Goal: Task Accomplishment & Management: Complete application form

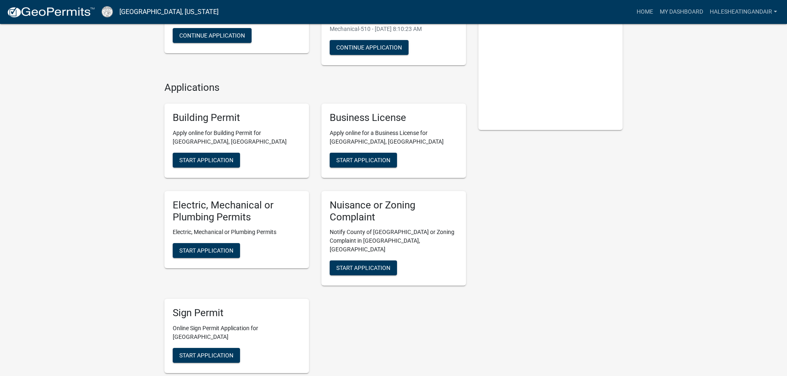
scroll to position [124, 0]
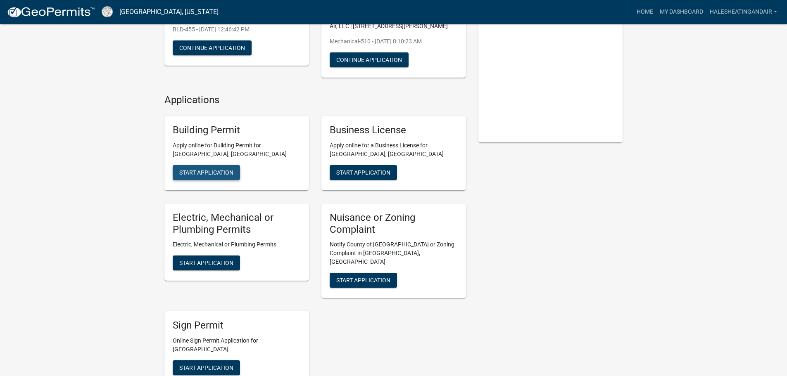
click at [207, 175] on span "Start Application" at bounding box center [206, 172] width 54 height 7
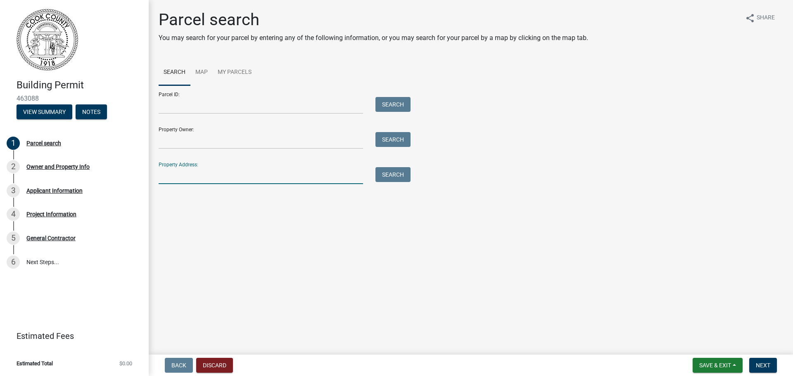
click at [207, 173] on input "Property Address:" at bounding box center [261, 175] width 205 height 17
click at [404, 181] on button "Search" at bounding box center [393, 174] width 35 height 15
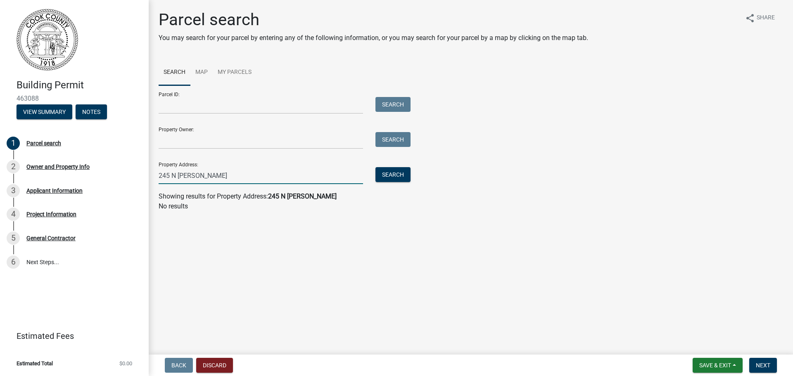
click at [242, 175] on input "245 N Robinson" at bounding box center [261, 175] width 205 height 17
drag, startPoint x: 238, startPoint y: 175, endPoint x: 137, endPoint y: 171, distance: 101.3
click at [139, 171] on div "Building Permit 463088 View Summary Notes 1 Parcel search 2 Owner and Property …" at bounding box center [396, 188] width 793 height 376
type input "245 N Robinson"
click at [197, 70] on link "Map" at bounding box center [202, 73] width 22 height 26
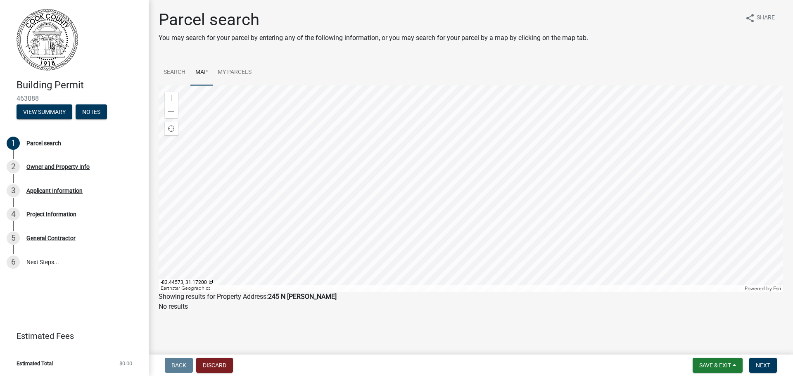
click at [436, 188] on div at bounding box center [471, 189] width 625 height 207
click at [175, 100] on div "Zoom in" at bounding box center [171, 98] width 13 height 13
click at [403, 168] on div at bounding box center [471, 189] width 625 height 207
click at [428, 286] on div at bounding box center [471, 189] width 625 height 207
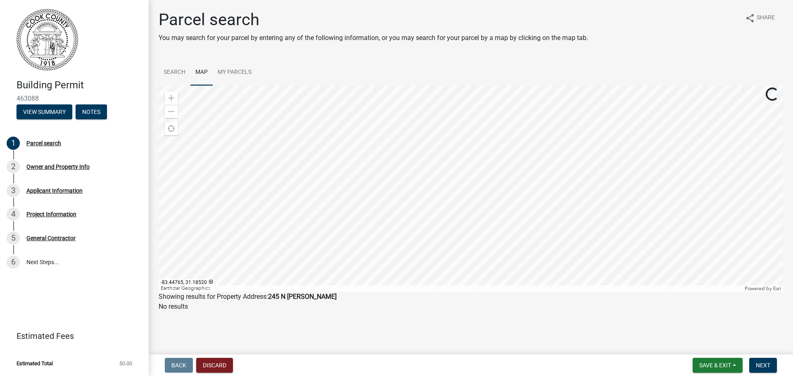
click at [422, 290] on div at bounding box center [471, 189] width 625 height 207
click at [395, 262] on div at bounding box center [471, 189] width 625 height 207
click at [389, 260] on div at bounding box center [471, 189] width 625 height 207
click at [173, 95] on div "Zoom in" at bounding box center [171, 98] width 13 height 13
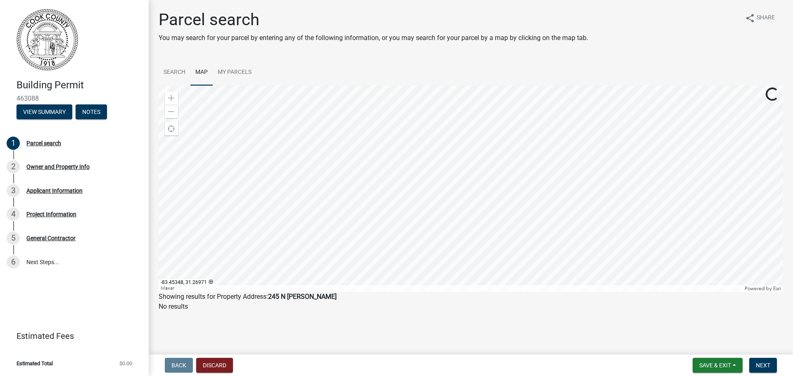
click at [491, 266] on div at bounding box center [471, 189] width 625 height 207
click at [173, 98] on span at bounding box center [171, 98] width 7 height 7
click at [521, 160] on div at bounding box center [471, 189] width 625 height 207
click at [421, 204] on div at bounding box center [471, 189] width 625 height 207
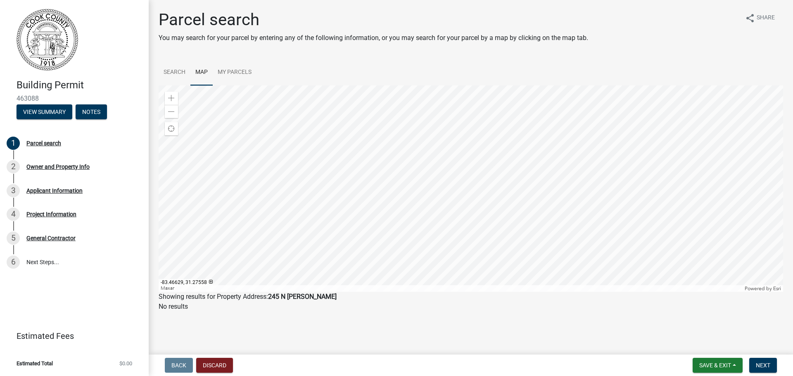
click at [341, 202] on div at bounding box center [471, 189] width 625 height 207
click at [314, 200] on div at bounding box center [471, 189] width 625 height 207
click at [308, 188] on div at bounding box center [471, 189] width 625 height 207
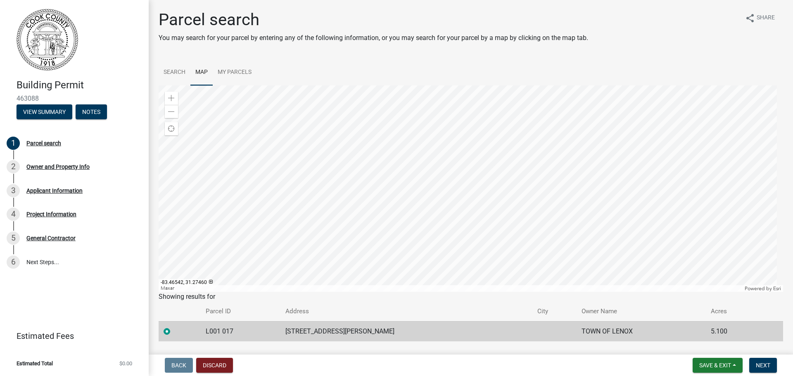
click at [398, 189] on div at bounding box center [471, 189] width 625 height 207
click at [761, 369] on span "Next" at bounding box center [763, 365] width 14 height 7
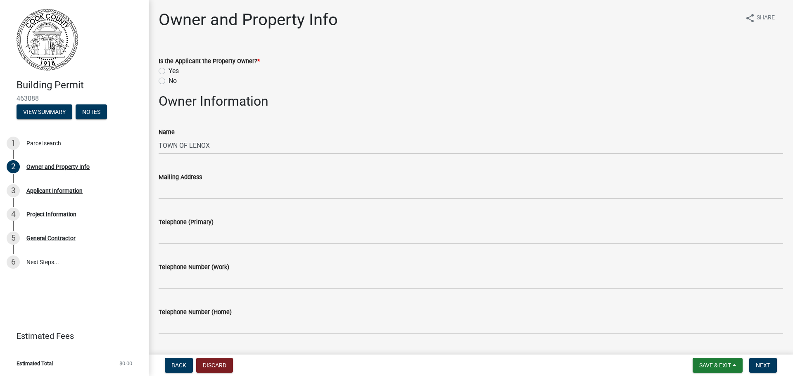
click at [169, 79] on label "No" at bounding box center [173, 81] width 8 height 10
click at [169, 79] on input "No" at bounding box center [171, 78] width 5 height 5
radio input "true"
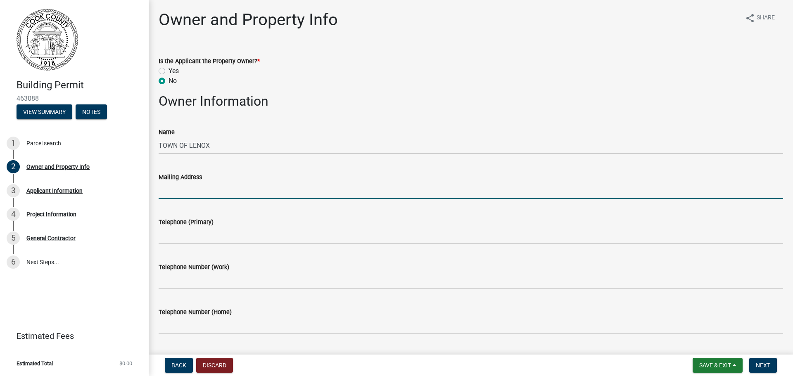
click at [197, 188] on input "Mailing Address" at bounding box center [471, 190] width 625 height 17
click at [361, 121] on div "Name TOWN OF LENOX" at bounding box center [471, 135] width 625 height 38
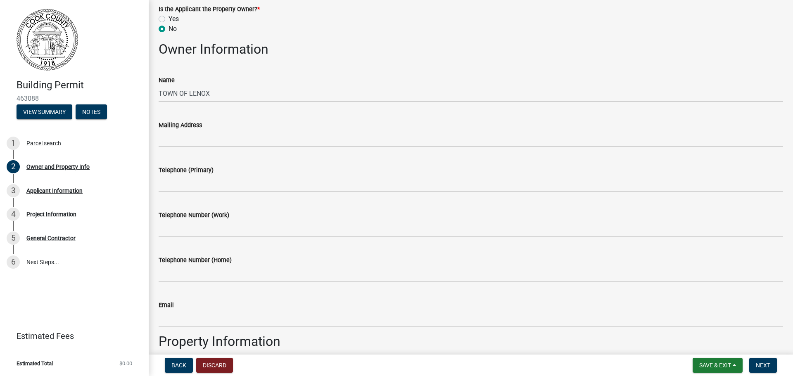
scroll to position [41, 0]
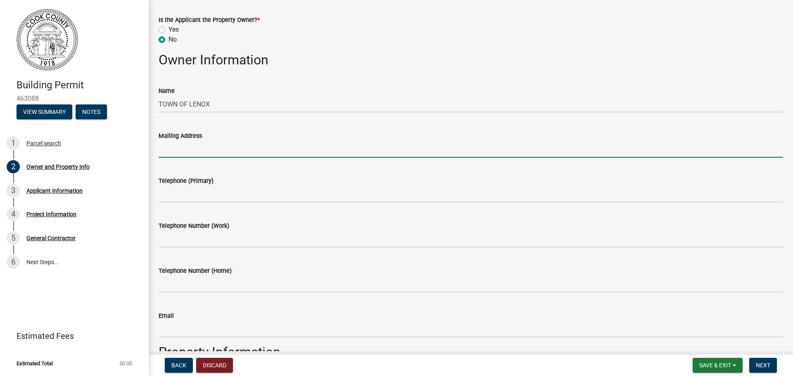
click at [243, 155] on input "Mailing Address" at bounding box center [471, 149] width 625 height 17
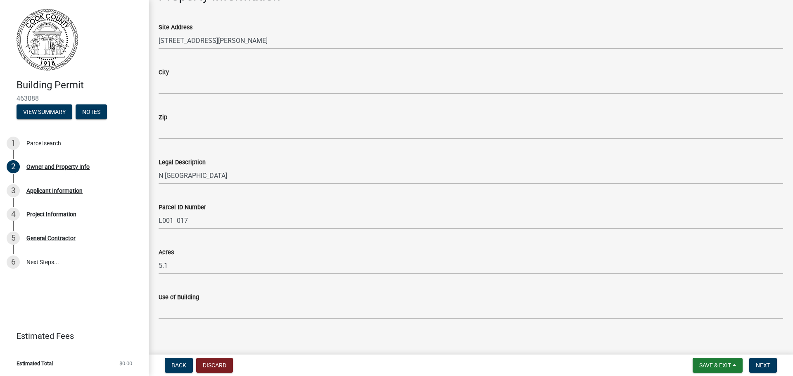
scroll to position [405, 0]
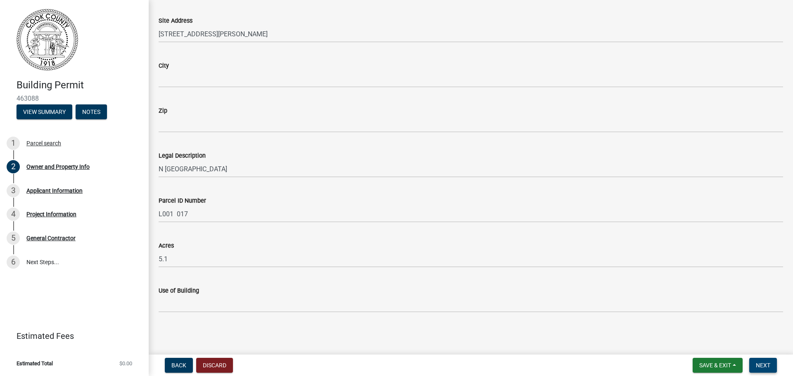
click at [763, 367] on span "Next" at bounding box center [763, 365] width 14 height 7
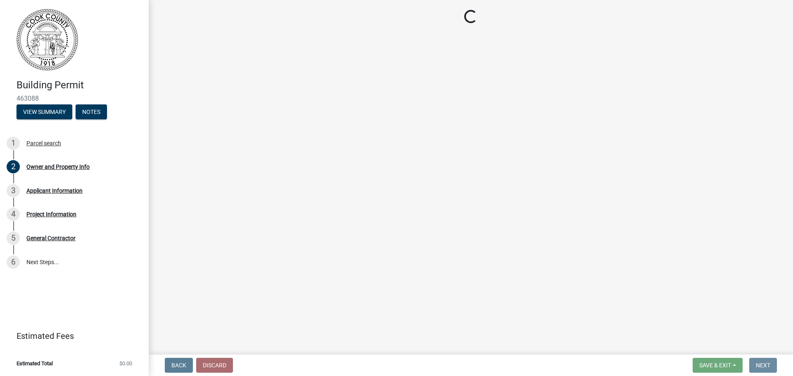
scroll to position [0, 0]
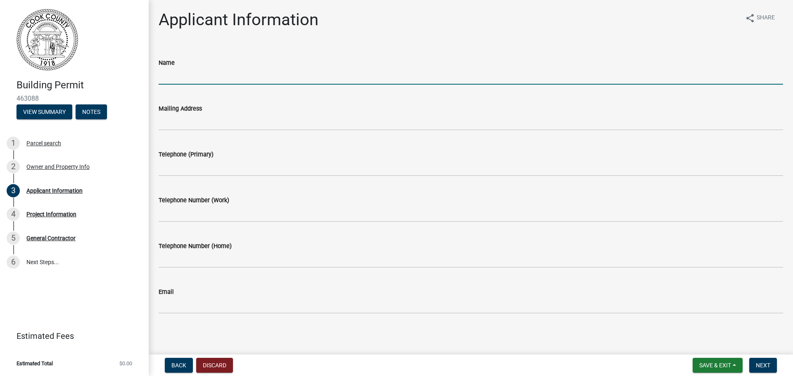
click at [212, 76] on input "Name" at bounding box center [471, 76] width 625 height 17
type input "[PERSON_NAME] Heating and Air, LLC - [PERSON_NAME]"
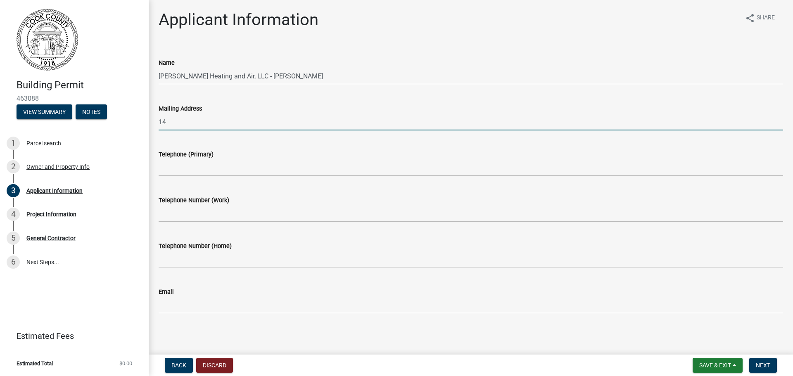
type input "1"
type input "11 S Robinson St Lenox GA 31637"
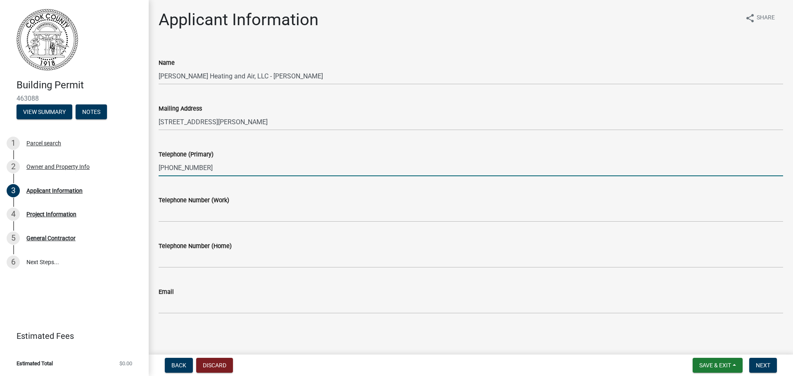
type input "229-392-5768"
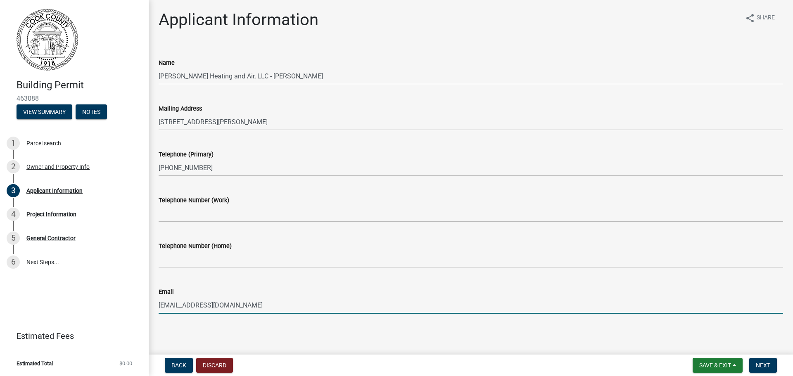
type input "halesheatingandair@gmail.com"
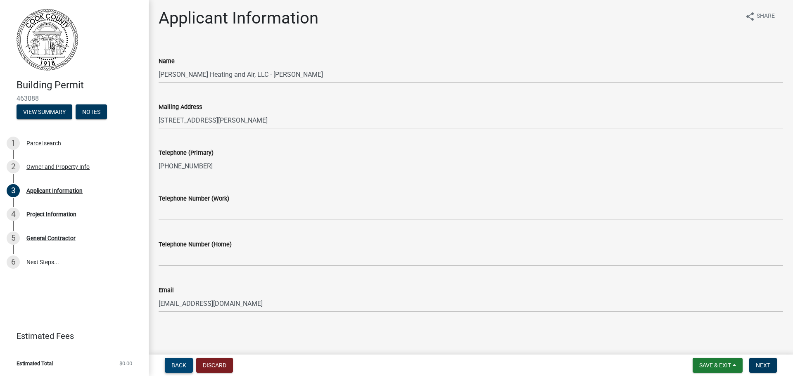
scroll to position [2, 0]
click at [763, 363] on span "Next" at bounding box center [763, 365] width 14 height 7
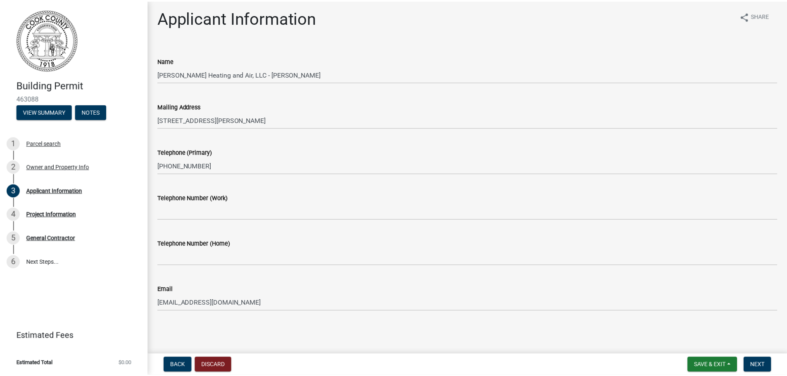
scroll to position [0, 0]
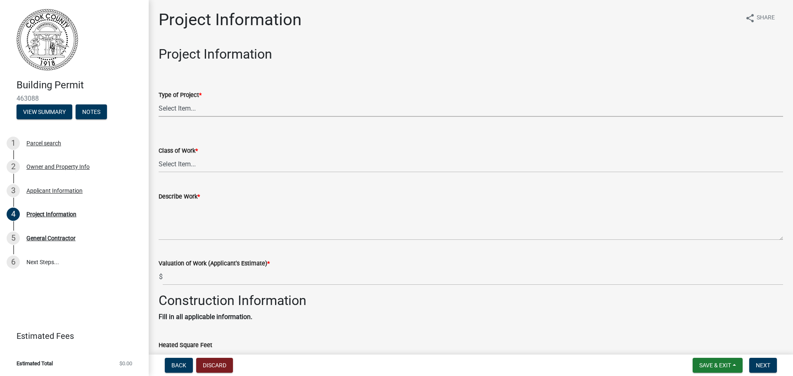
click at [197, 107] on select "Select Item... Manufactured Home New Single Family New Multi-Family New Commerc…" at bounding box center [471, 108] width 625 height 17
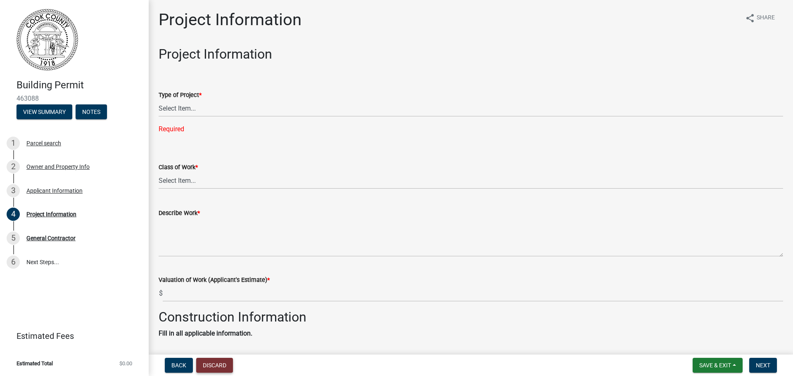
click at [213, 364] on button "Discard" at bounding box center [214, 365] width 37 height 15
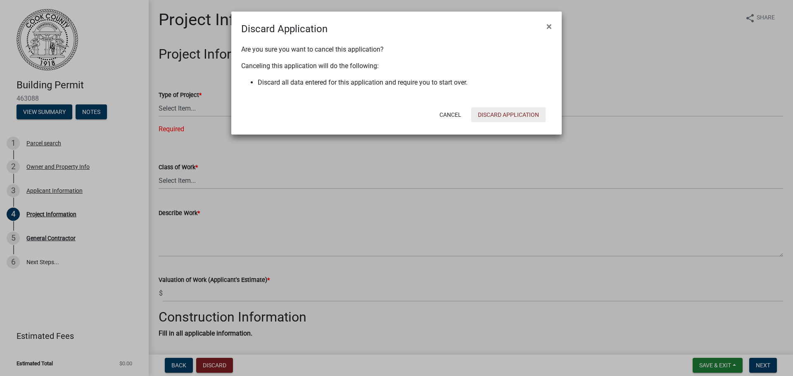
click at [503, 116] on button "Discard Application" at bounding box center [509, 114] width 74 height 15
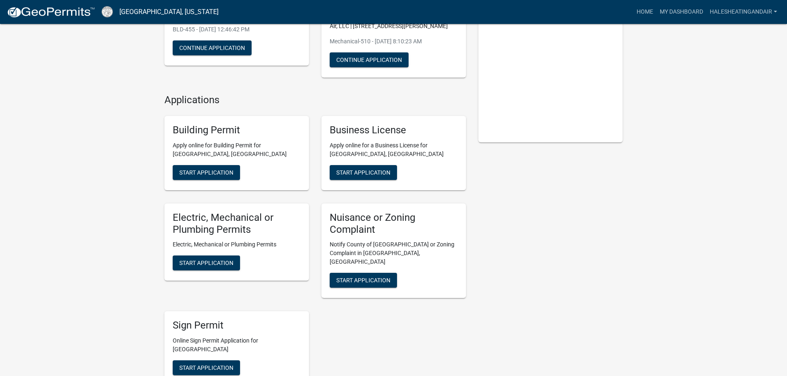
scroll to position [165, 0]
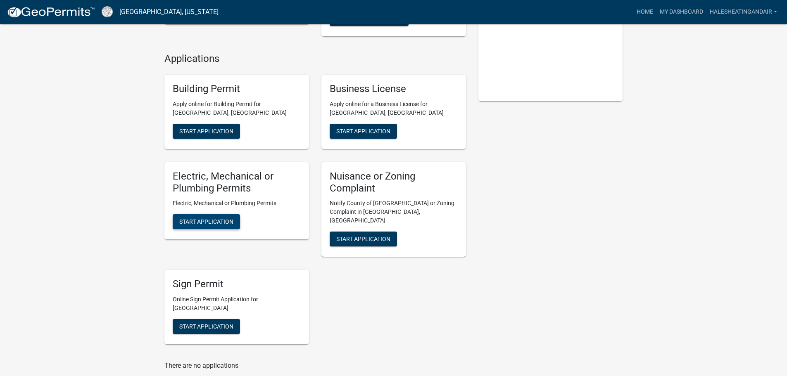
click at [213, 216] on button "Start Application" at bounding box center [206, 221] width 67 height 15
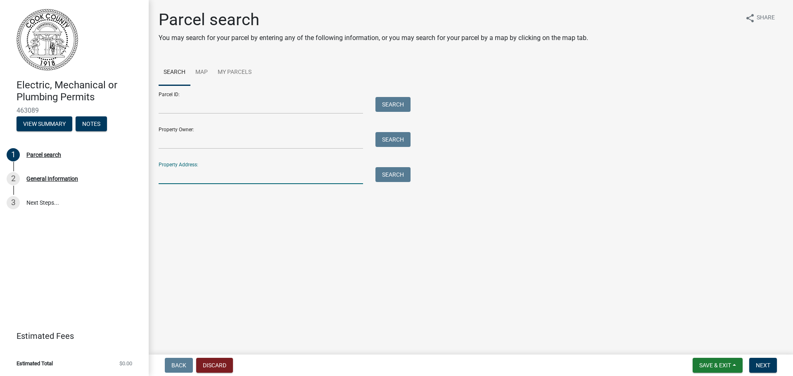
click at [199, 177] on input "Property Address:" at bounding box center [261, 175] width 205 height 17
type input "203 N Robinson"
click at [376, 167] on button "Search" at bounding box center [393, 174] width 35 height 15
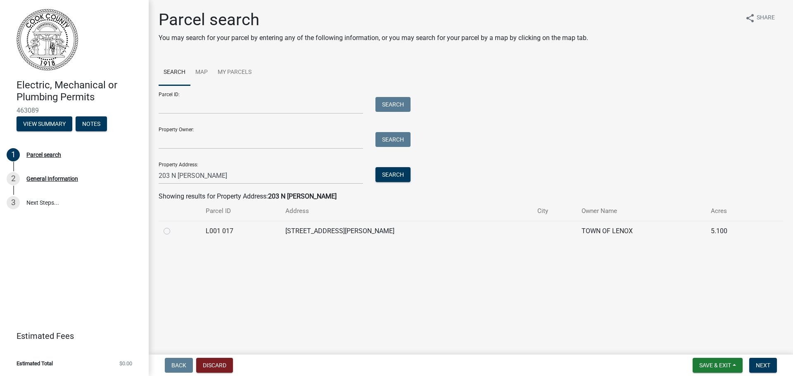
click at [174, 226] on label at bounding box center [174, 226] width 0 height 0
click at [174, 231] on 017 "radio" at bounding box center [176, 228] width 5 height 5
radio 017 "true"
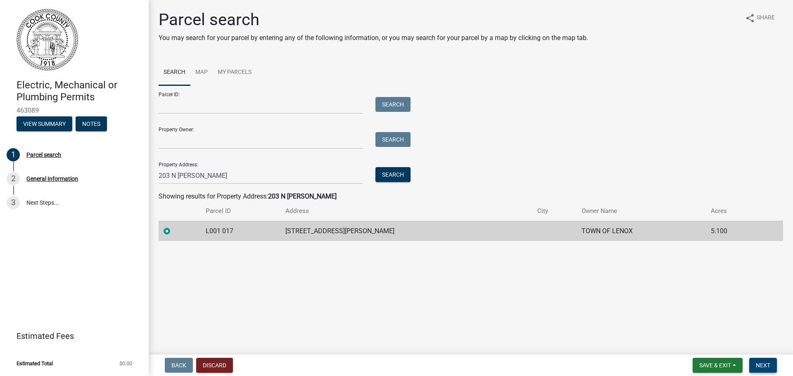
click at [769, 369] on span "Next" at bounding box center [763, 365] width 14 height 7
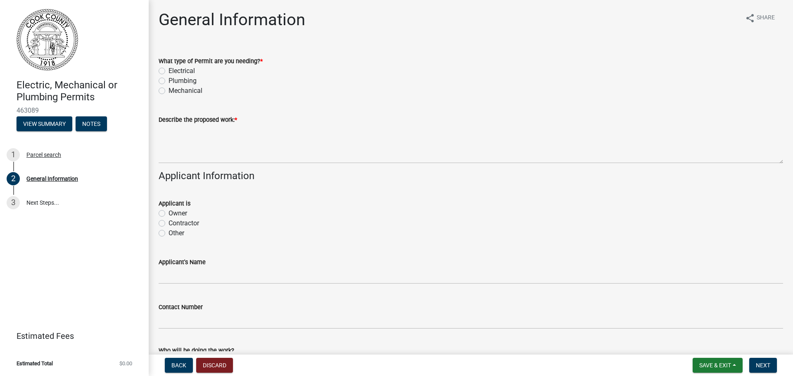
click at [169, 92] on label "Mechanical" at bounding box center [186, 91] width 34 height 10
click at [169, 91] on input "Mechanical" at bounding box center [171, 88] width 5 height 5
radio input "true"
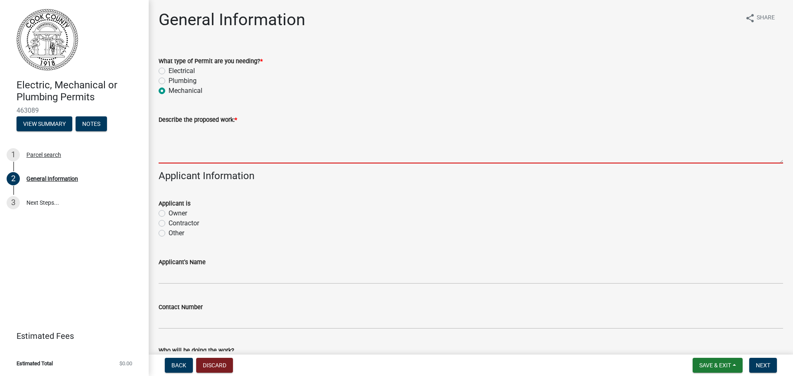
click at [200, 138] on textarea "Describe the proposed work: *" at bounding box center [471, 144] width 625 height 39
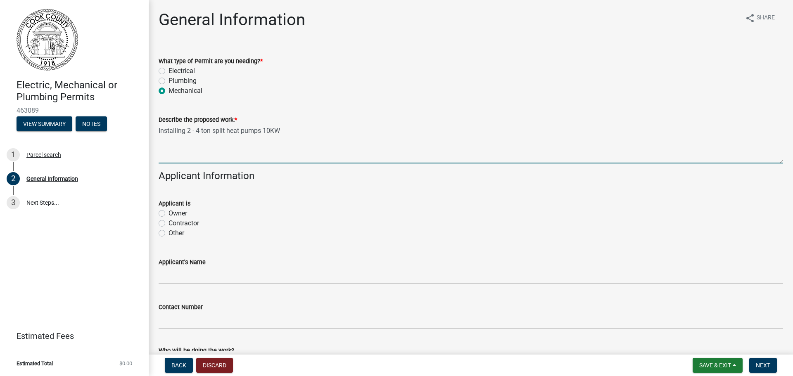
type textarea "Installing 2 - 4 ton split heat pumps 10KW"
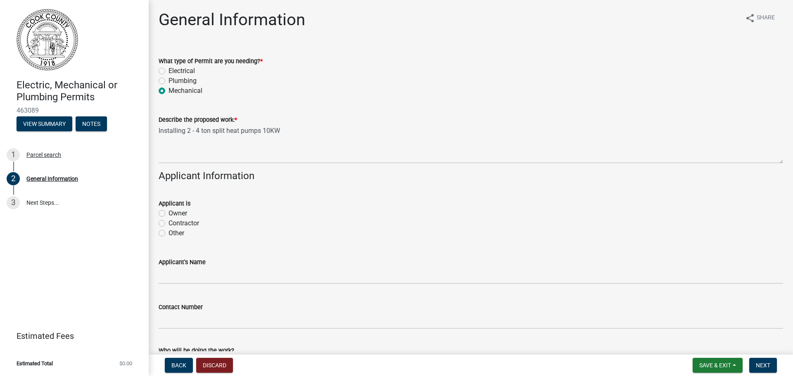
click at [169, 225] on label "Contractor" at bounding box center [184, 224] width 31 height 10
click at [169, 224] on input "Contractor" at bounding box center [171, 221] width 5 height 5
radio input "true"
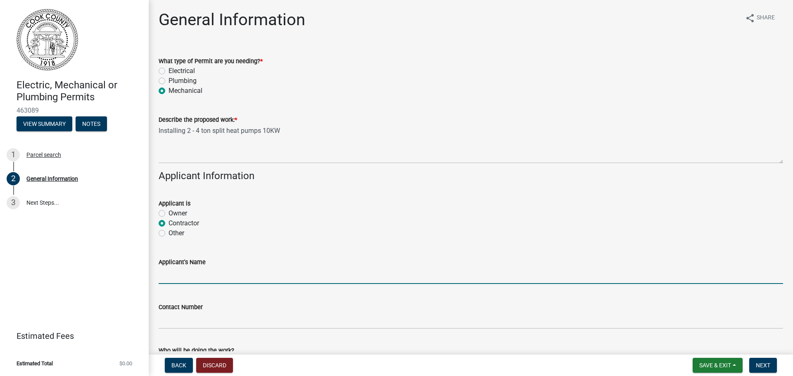
click at [201, 274] on input "Applicant's Name" at bounding box center [471, 275] width 625 height 17
type input "[PERSON_NAME] Heating and Air, LLC - [PERSON_NAME]"
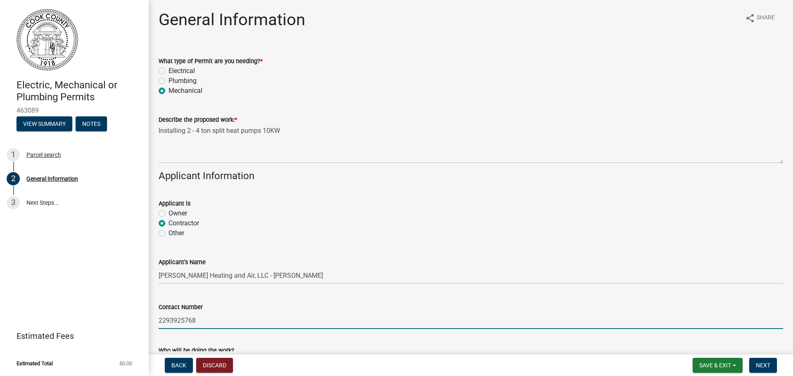
type input "2293925768"
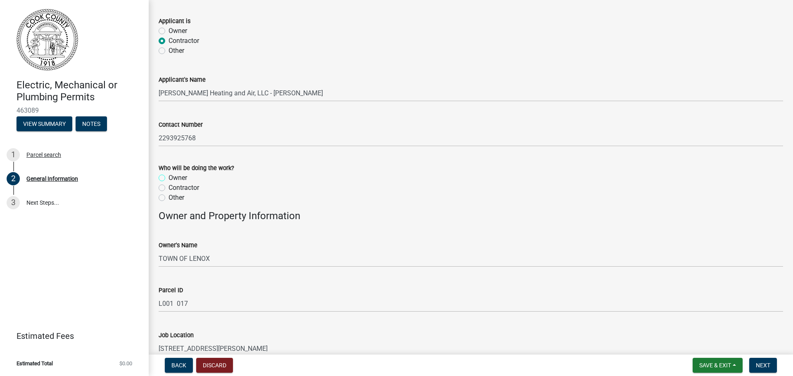
scroll to position [224, 0]
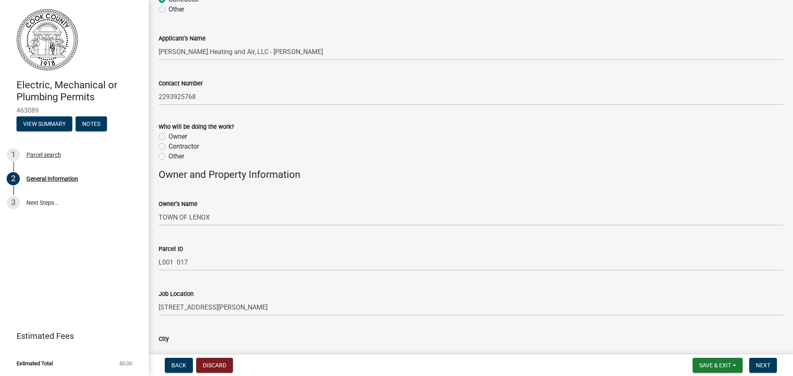
click at [169, 147] on label "Contractor" at bounding box center [184, 147] width 31 height 10
click at [169, 147] on input "Contractor" at bounding box center [171, 144] width 5 height 5
radio input "true"
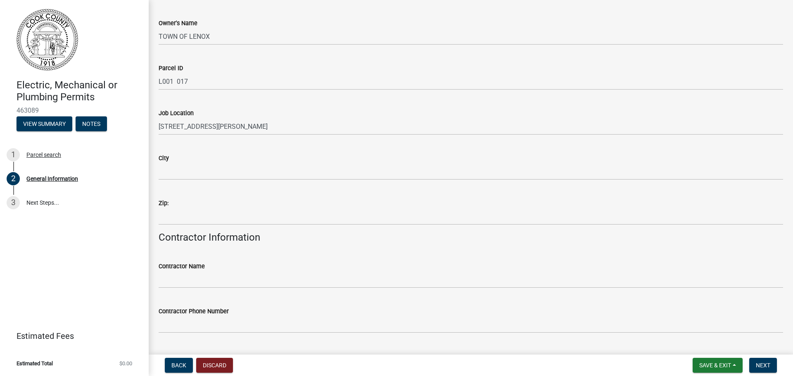
scroll to position [431, 0]
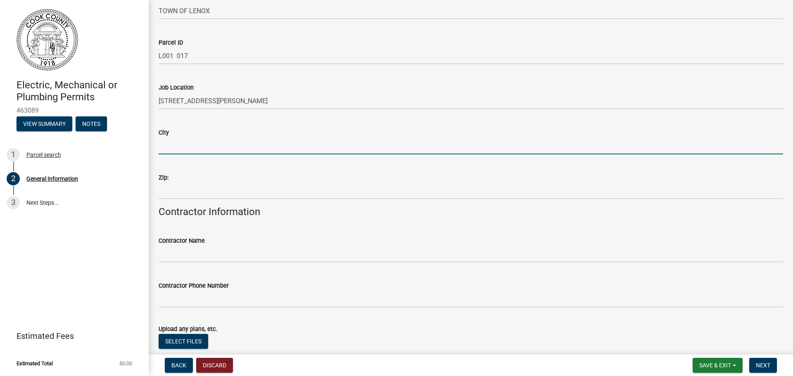
drag, startPoint x: 187, startPoint y: 150, endPoint x: 186, endPoint y: 145, distance: 4.6
click at [186, 147] on input "City" at bounding box center [471, 146] width 625 height 17
type input "Lenox"
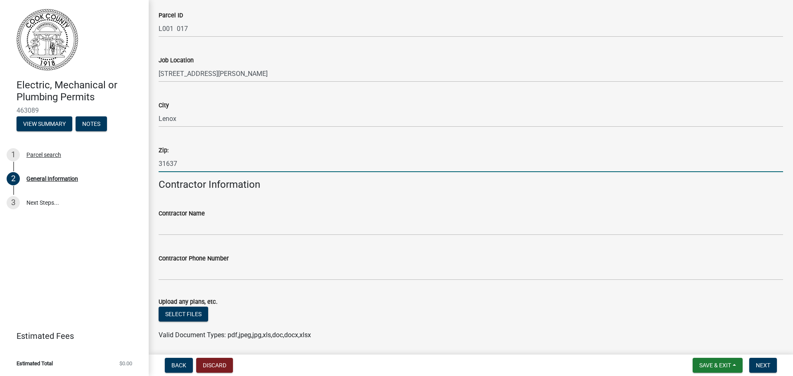
scroll to position [486, 0]
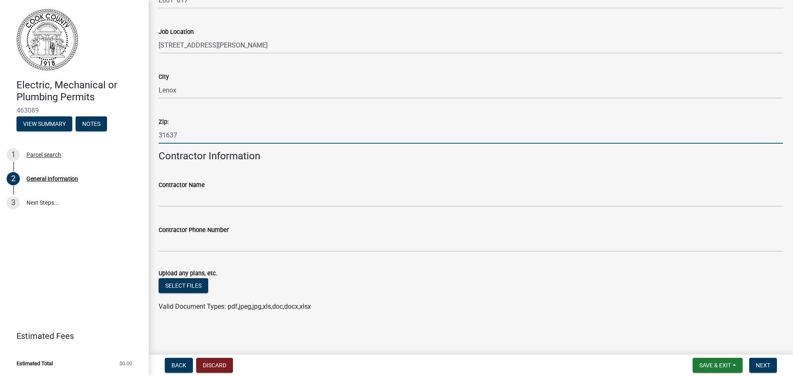
type input "31637"
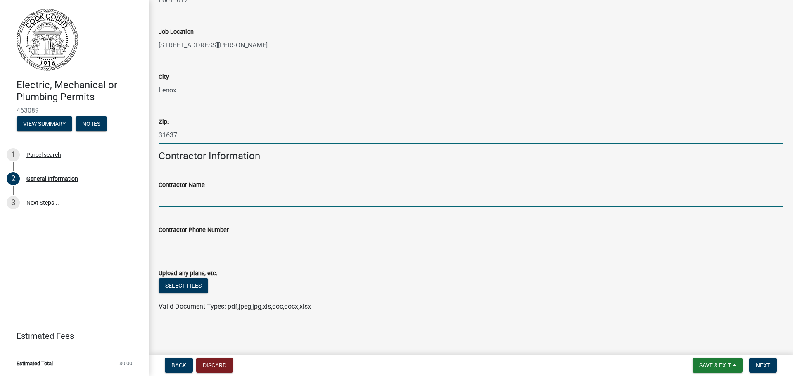
click at [198, 202] on input "Contractor Name" at bounding box center [471, 198] width 625 height 17
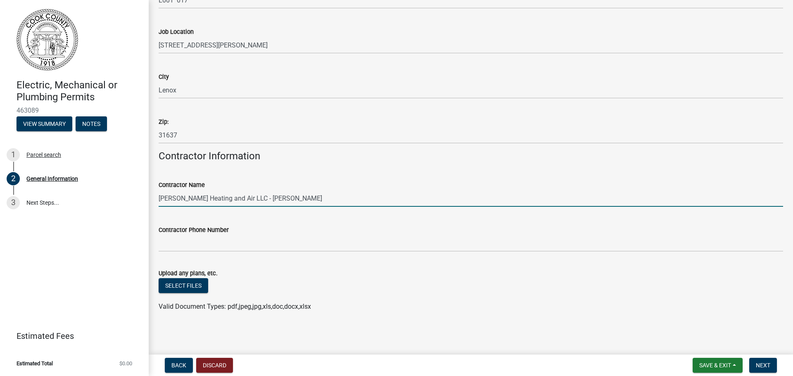
type input "[PERSON_NAME] Heating and Air LLC - [PERSON_NAME]"
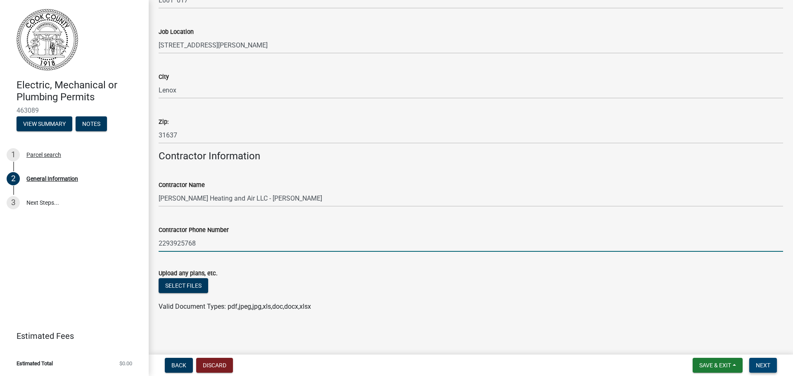
type input "2293925768"
click at [760, 365] on span "Next" at bounding box center [763, 365] width 14 height 7
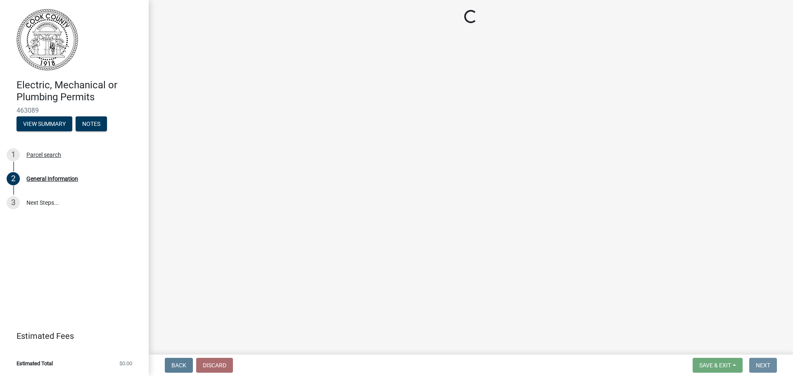
scroll to position [0, 0]
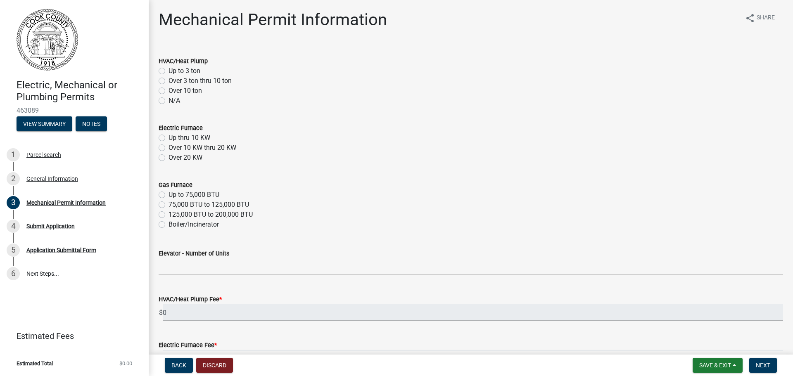
click at [169, 79] on label "Over 3 ton thru 10 ton" at bounding box center [200, 81] width 63 height 10
click at [169, 79] on input "Over 3 ton thru 10 ton" at bounding box center [171, 78] width 5 height 5
radio input "true"
click at [169, 139] on label "Up thru 10 KW" at bounding box center [190, 138] width 42 height 10
click at [169, 138] on input "Up thru 10 KW" at bounding box center [171, 135] width 5 height 5
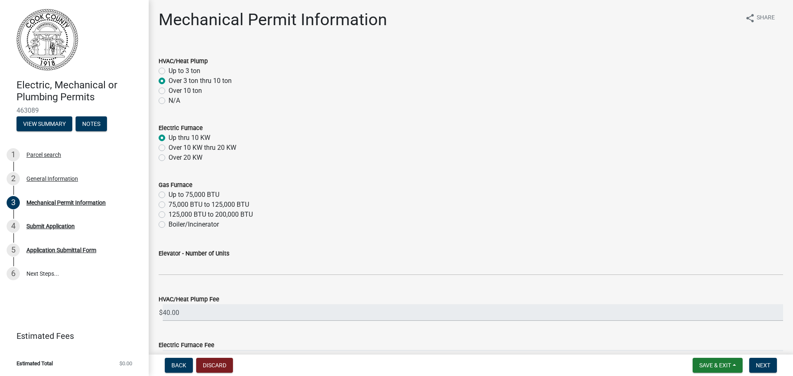
radio input "true"
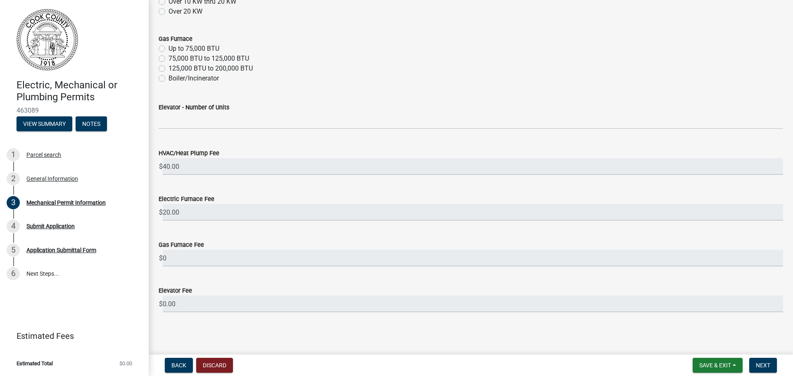
scroll to position [147, 0]
click at [765, 365] on span "Next" at bounding box center [763, 365] width 14 height 7
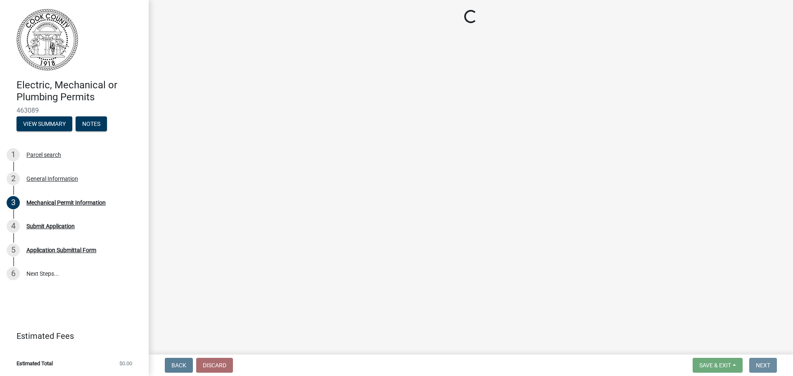
scroll to position [0, 0]
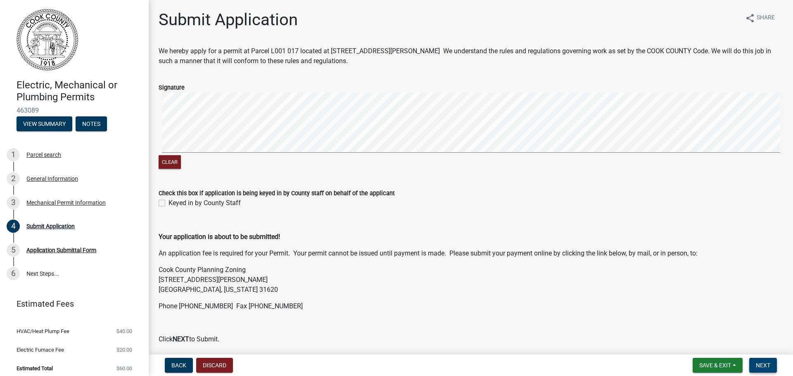
click at [765, 364] on span "Next" at bounding box center [763, 365] width 14 height 7
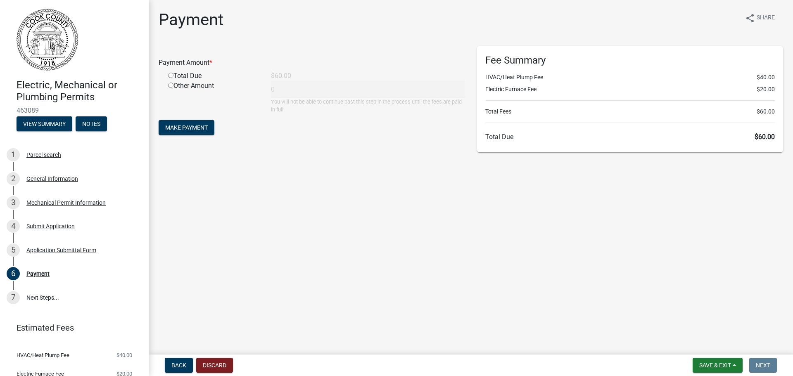
click at [170, 74] on input "radio" at bounding box center [170, 75] width 5 height 5
radio input "true"
type input "60"
click at [170, 74] on input "radio" at bounding box center [170, 75] width 5 height 5
click at [187, 127] on span "Make Payment" at bounding box center [186, 127] width 43 height 7
